Goal: Task Accomplishment & Management: Manage account settings

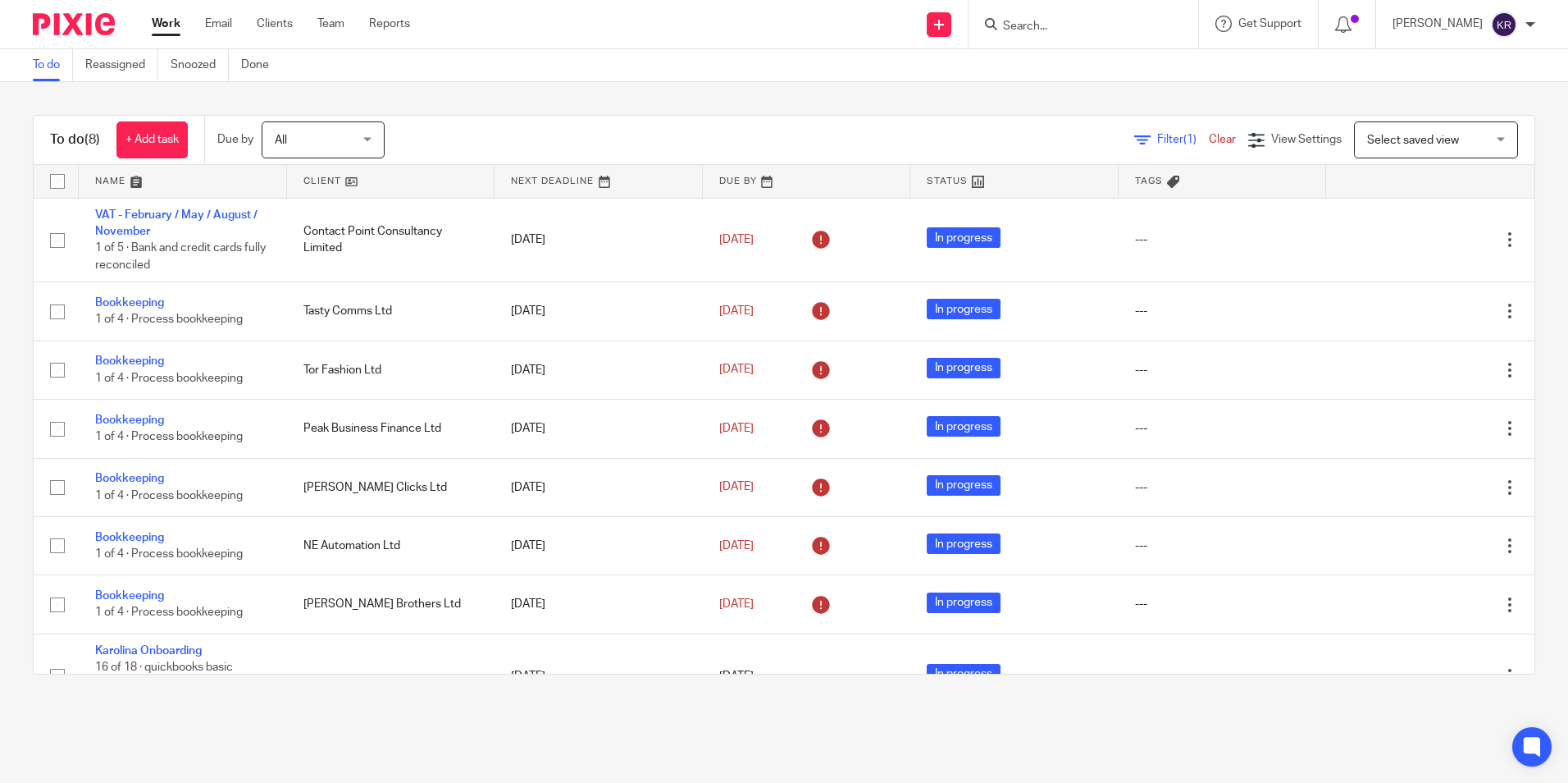
click at [370, 147] on div "All All" at bounding box center [323, 140] width 123 height 37
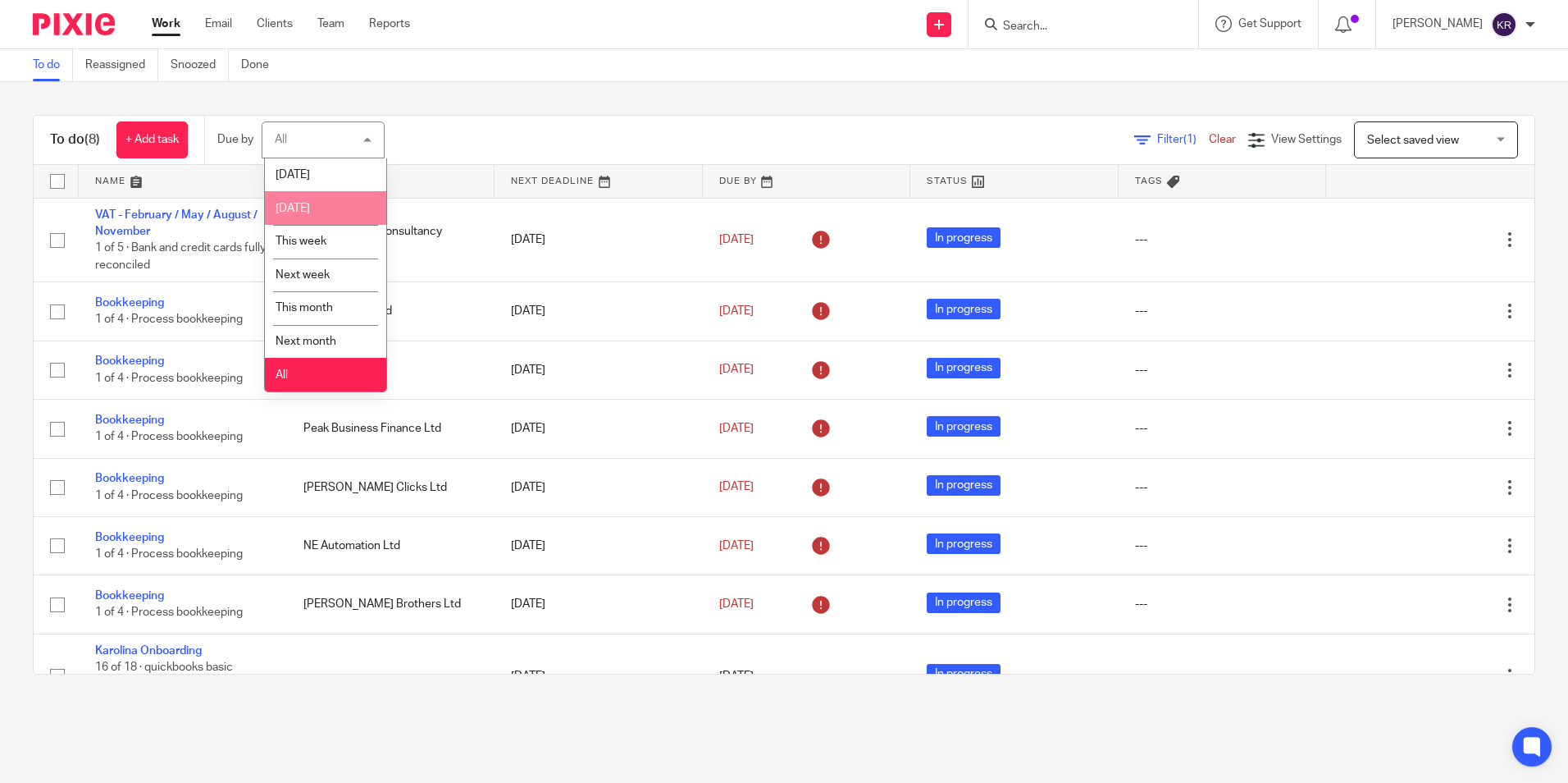
click at [346, 210] on li "[DATE]" at bounding box center [325, 208] width 122 height 33
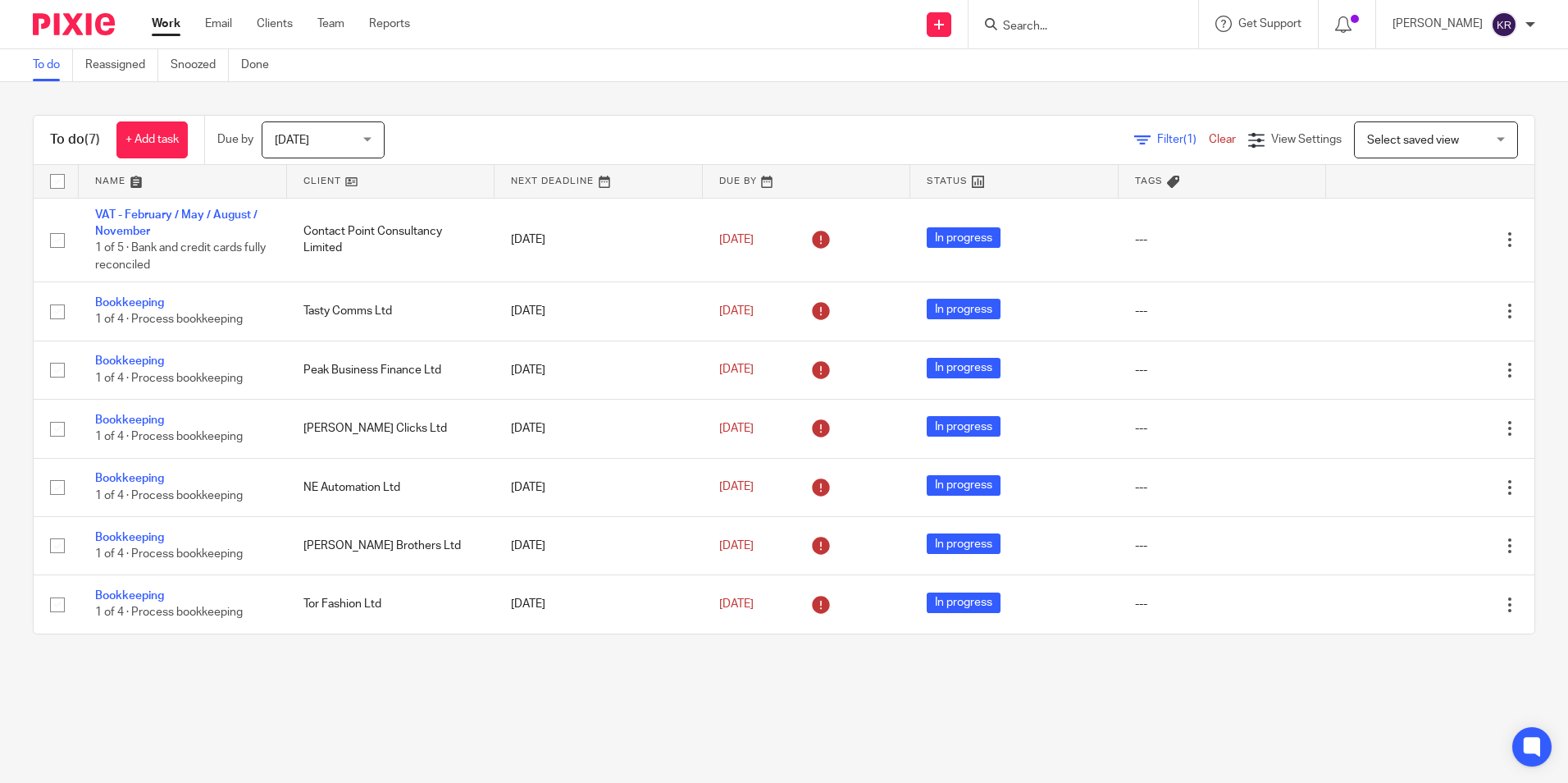
click at [369, 134] on div "Tomorrow Tomorrow" at bounding box center [323, 140] width 123 height 37
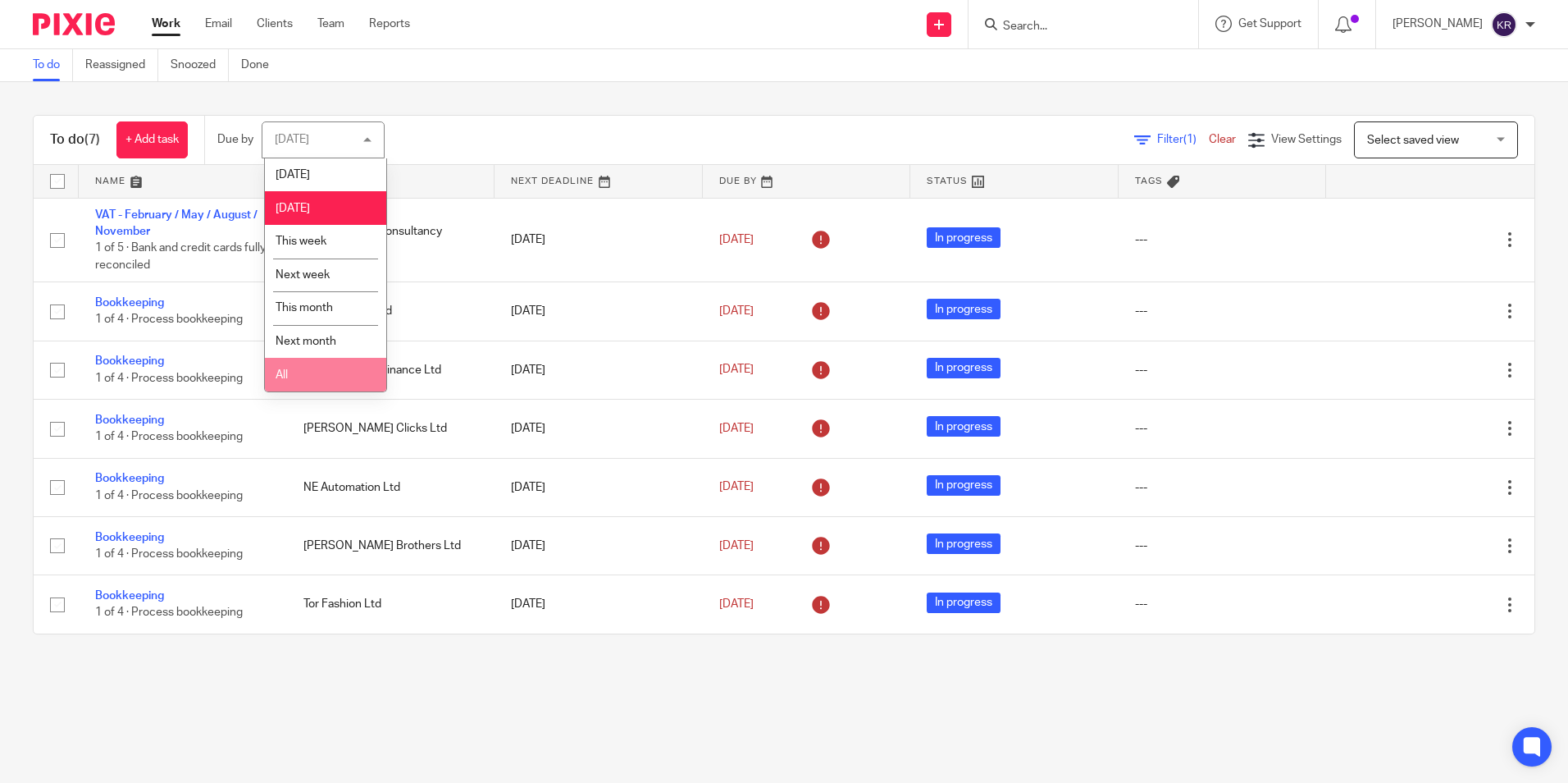
click at [321, 369] on li "All" at bounding box center [325, 374] width 122 height 33
